Goal: Book appointment/travel/reservation

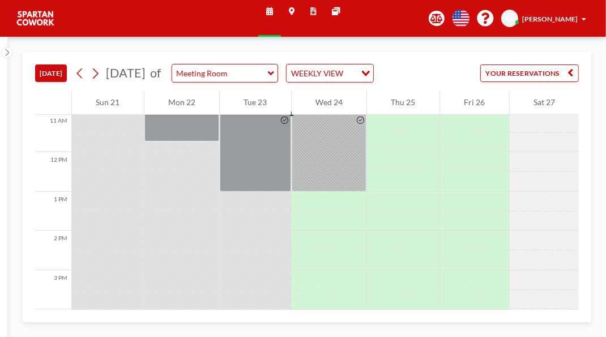
scroll to position [446, 0]
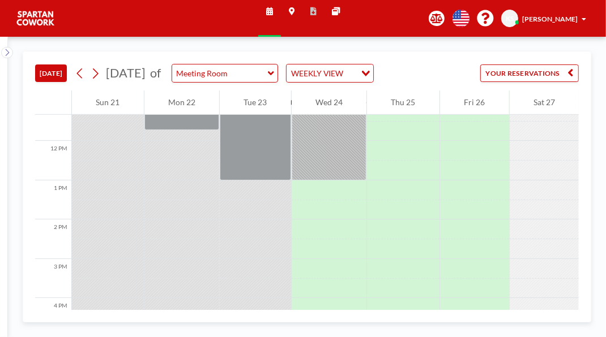
click at [336, 181] on div at bounding box center [329, 141] width 75 height 79
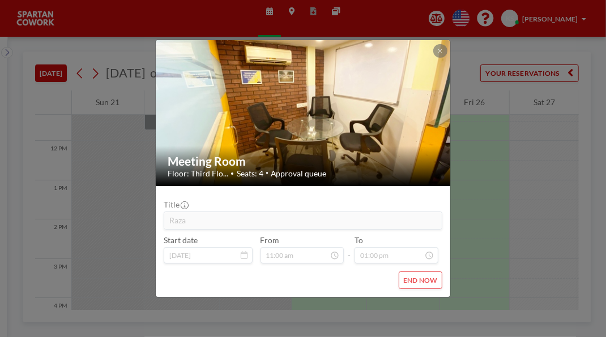
click at [447, 44] on button at bounding box center [440, 51] width 14 height 14
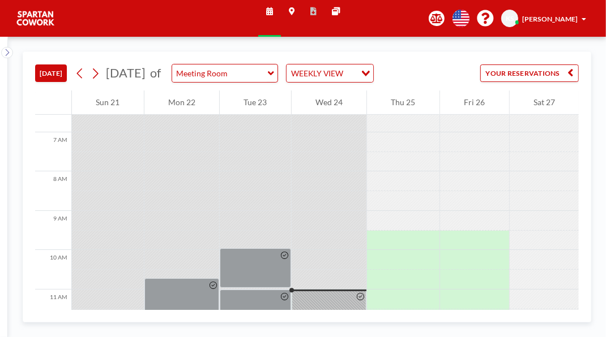
scroll to position [0, 0]
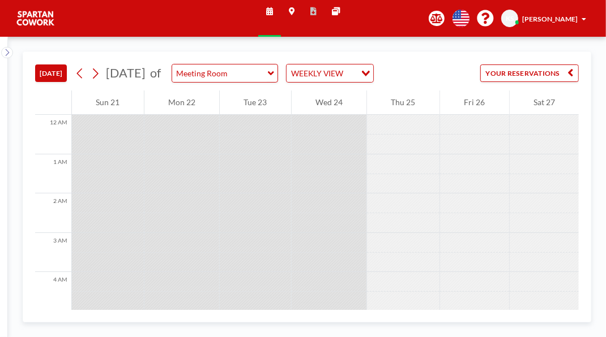
click at [337, 115] on div "Wed 24" at bounding box center [329, 103] width 75 height 24
click at [348, 115] on div "Wed 24" at bounding box center [329, 103] width 75 height 24
click at [330, 115] on div "Wed 24" at bounding box center [329, 103] width 75 height 24
click at [345, 115] on div "Wed 24" at bounding box center [329, 103] width 75 height 24
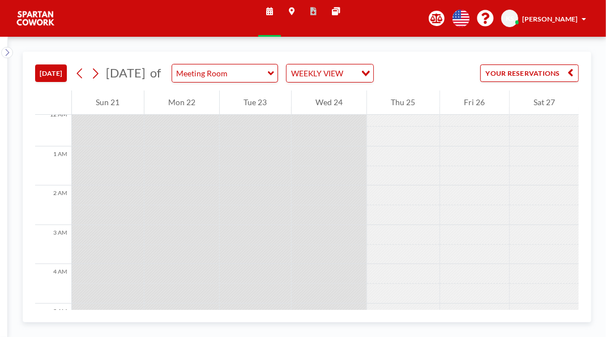
scroll to position [0, 0]
click at [566, 213] on div at bounding box center [545, 204] width 70 height 20
click at [268, 82] on input "Meeting Room" at bounding box center [220, 74] width 96 height 18
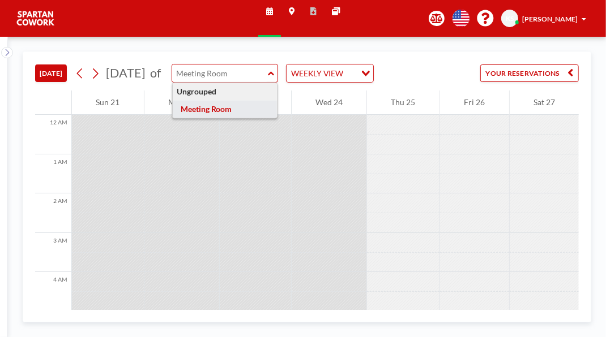
click at [161, 33] on div "Schedule Maps Reports Other sites English Polski 日本語 Española KS [PERSON_NAME]" at bounding box center [303, 18] width 606 height 37
type input "Meeting Room"
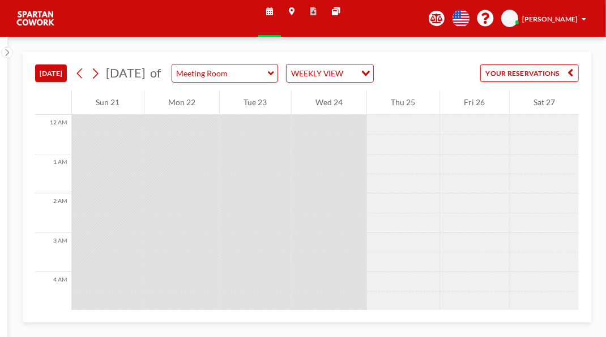
click at [60, 82] on button "[DATE]" at bounding box center [51, 74] width 32 height 18
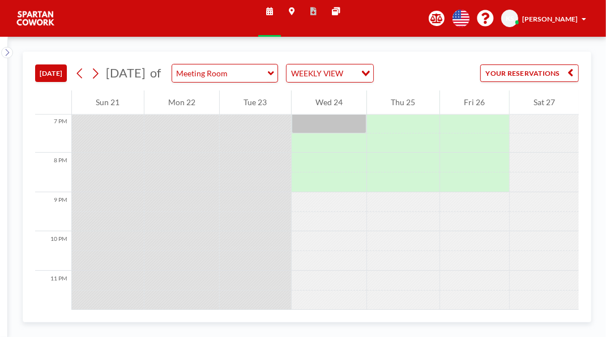
scroll to position [848, 0]
